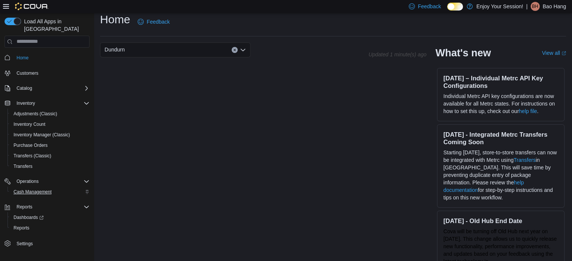
scroll to position [14, 0]
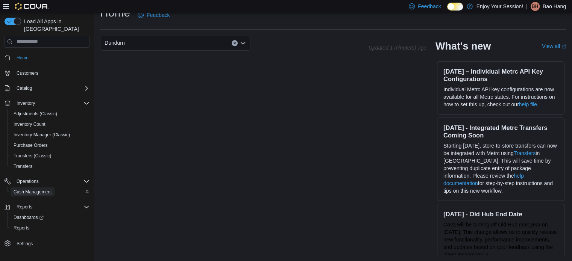
click at [15, 189] on span "Cash Management" at bounding box center [33, 192] width 38 height 6
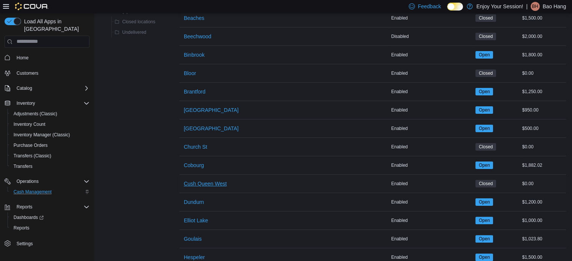
scroll to position [150, 0]
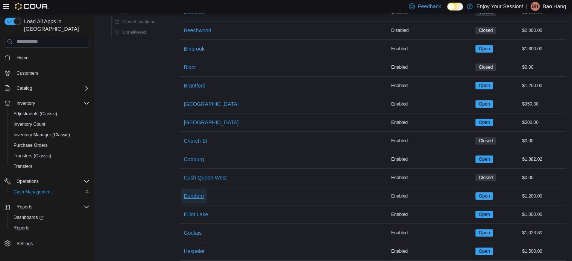
click at [198, 198] on span "Dundurn" at bounding box center [194, 196] width 20 height 8
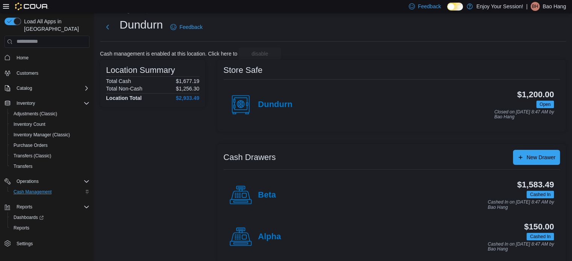
scroll to position [24, 0]
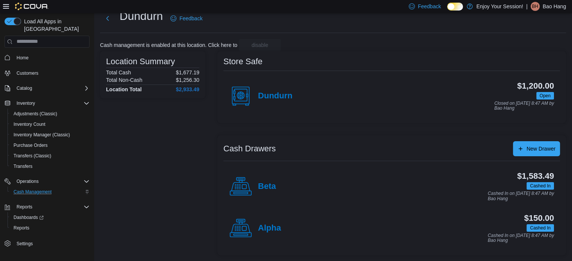
click at [256, 187] on div "Beta" at bounding box center [252, 187] width 47 height 23
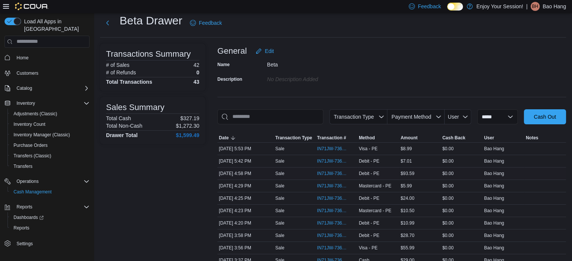
scroll to position [38, 0]
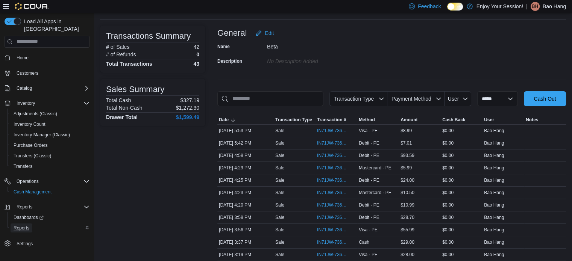
click at [24, 225] on span "Reports" at bounding box center [22, 228] width 16 height 6
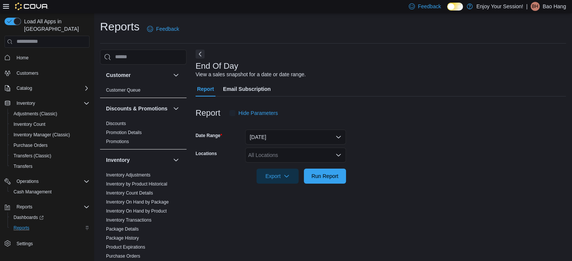
scroll to position [5, 0]
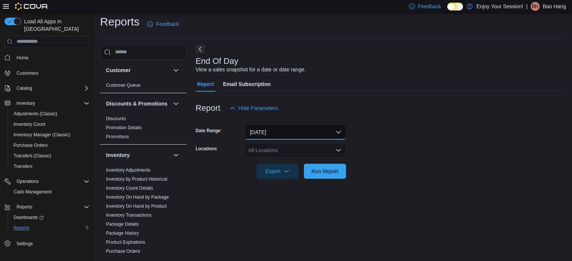
click at [290, 128] on button "Today" at bounding box center [295, 132] width 101 height 15
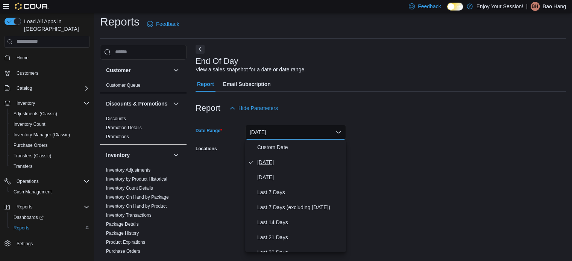
click at [285, 164] on span "Today" at bounding box center [300, 162] width 86 height 9
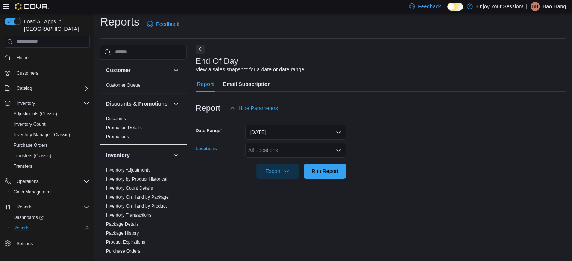
click at [307, 151] on div "All Locations" at bounding box center [295, 150] width 101 height 15
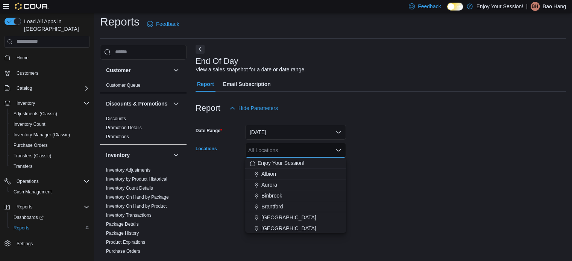
click at [358, 147] on form "Date Range Today Locations All Locations Combo box. Selected. Combo box input. …" at bounding box center [380, 147] width 370 height 63
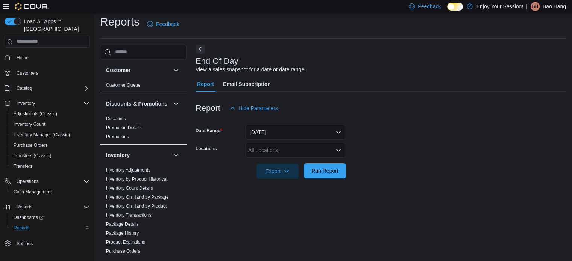
click at [329, 174] on span "Run Report" at bounding box center [324, 171] width 27 height 8
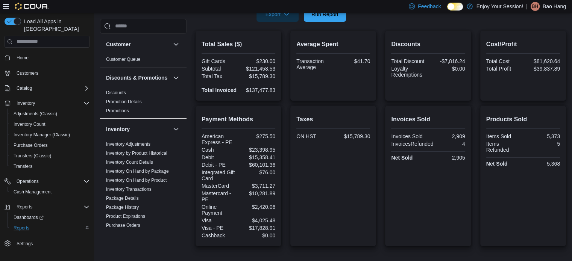
scroll to position [155, 0]
